Goal: Task Accomplishment & Management: Use online tool/utility

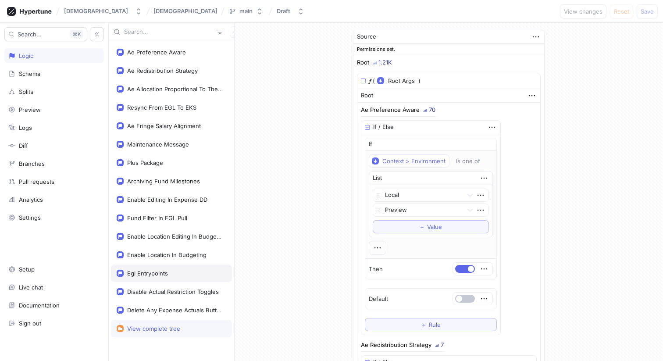
click at [146, 267] on div "Egl Entrypoints" at bounding box center [171, 273] width 121 height 18
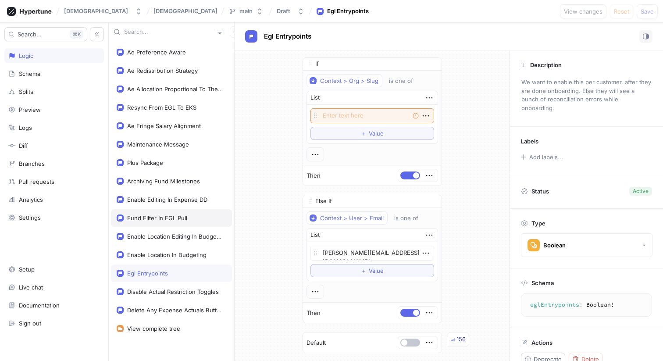
click at [172, 217] on div "Fund Filter In EGL Pull" at bounding box center [157, 217] width 60 height 7
type textarea "x"
type textarea "fundFilterInEGLPull: Boolean!"
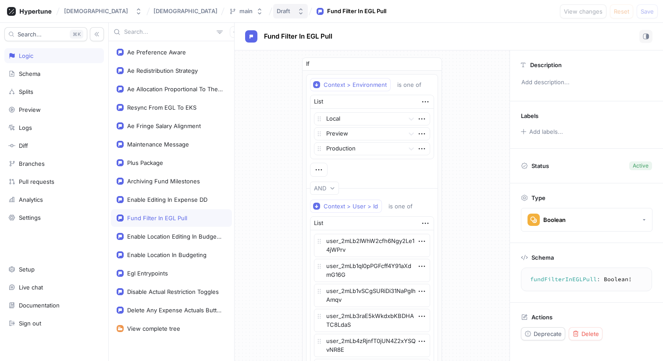
click at [273, 7] on button "Draft" at bounding box center [290, 11] width 35 height 14
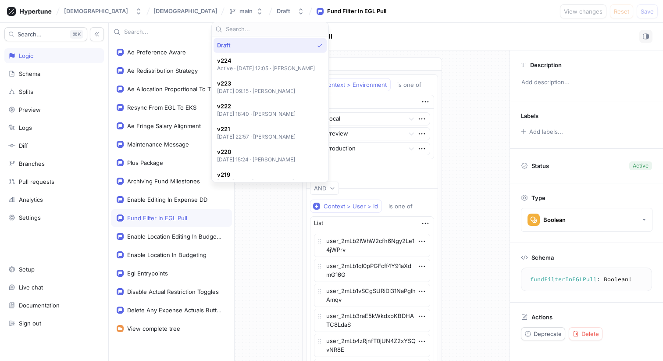
click at [378, 26] on div "Fund Filter In EGL Pull" at bounding box center [449, 37] width 428 height 28
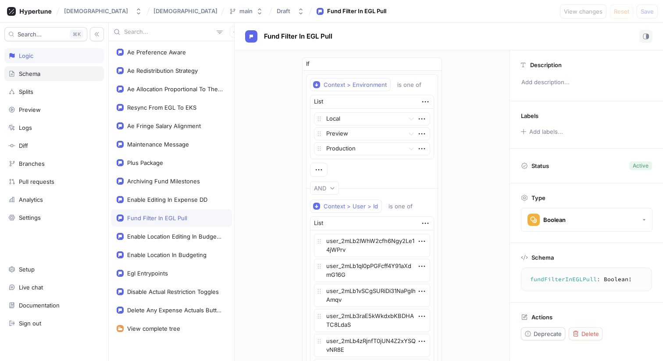
click at [24, 80] on div "Schema" at bounding box center [54, 73] width 100 height 15
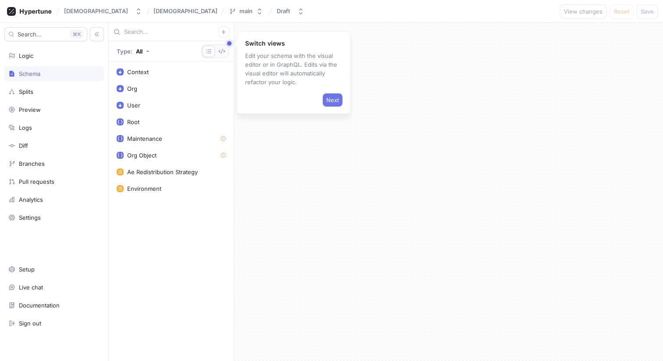
click at [331, 99] on span "Next" at bounding box center [332, 99] width 13 height 5
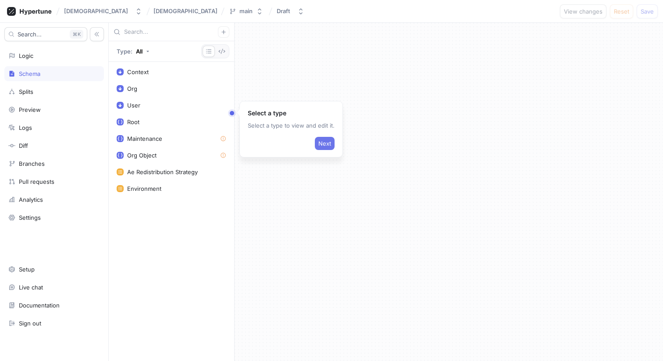
click at [323, 143] on span "Next" at bounding box center [324, 143] width 13 height 5
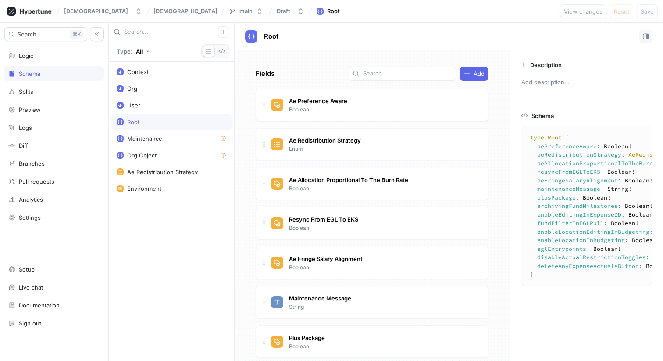
type textarea "x"
click at [319, 64] on div "Fields Add Ae Preference Aware Boolean Ae Redistribution Strategy Enum Go to ty…" at bounding box center [372, 205] width 275 height 310
click at [13, 10] on rect at bounding box center [11, 11] width 5 height 5
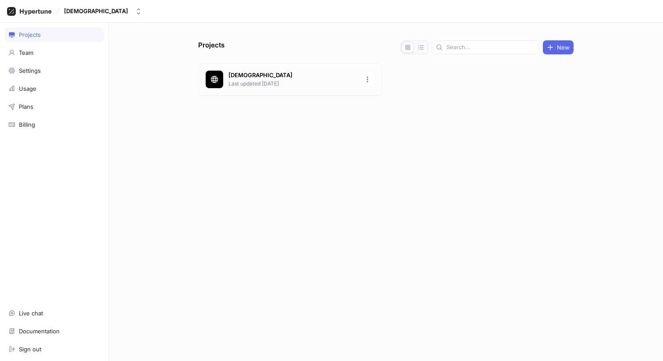
click at [233, 77] on p "[DEMOGRAPHIC_DATA]" at bounding box center [291, 75] width 127 height 9
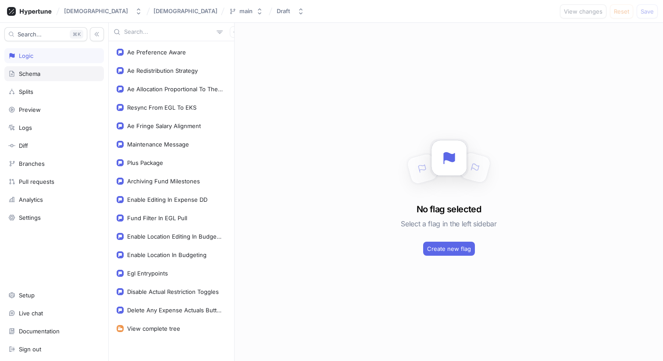
click at [62, 75] on div "Schema" at bounding box center [54, 73] width 92 height 7
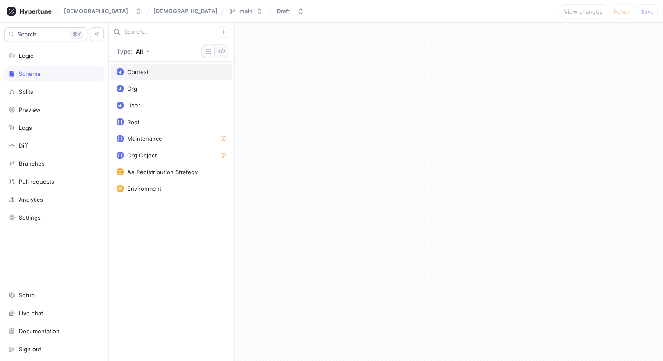
click at [165, 68] on div "Context" at bounding box center [172, 71] width 110 height 7
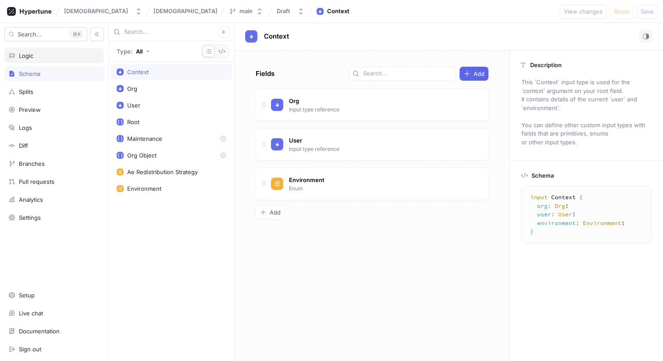
click at [49, 57] on div "Logic" at bounding box center [54, 55] width 92 height 7
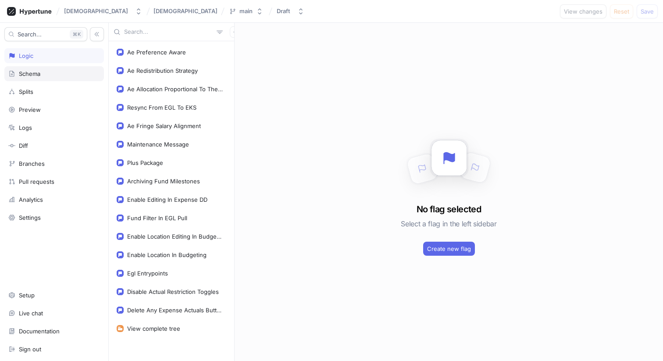
click at [36, 72] on div "Schema" at bounding box center [29, 73] width 21 height 7
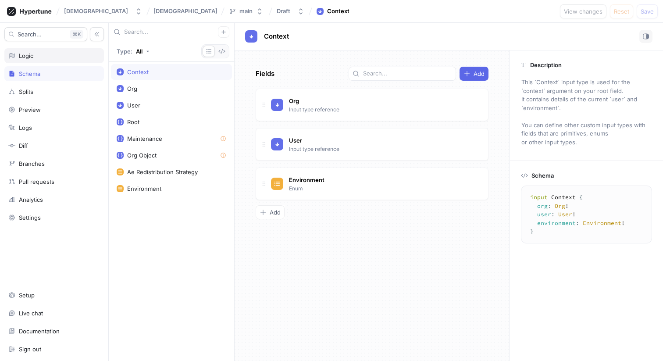
click at [41, 56] on div "Logic" at bounding box center [54, 55] width 92 height 7
